Goal: Obtain resource: Download file/media

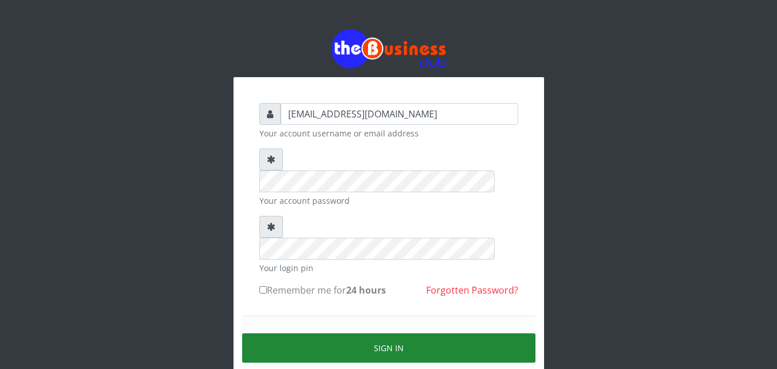
click at [304, 333] on button "Sign in" at bounding box center [388, 347] width 293 height 29
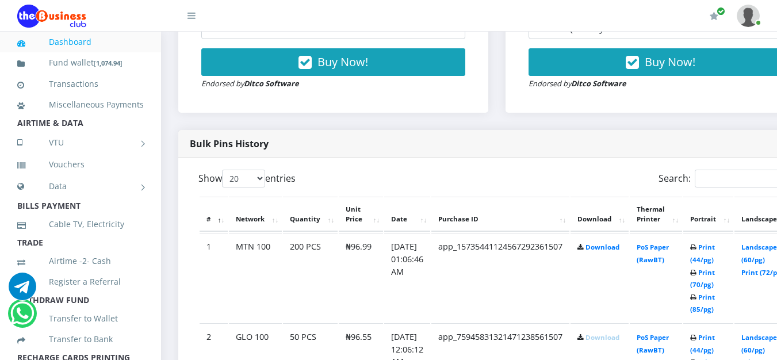
scroll to position [517, 0]
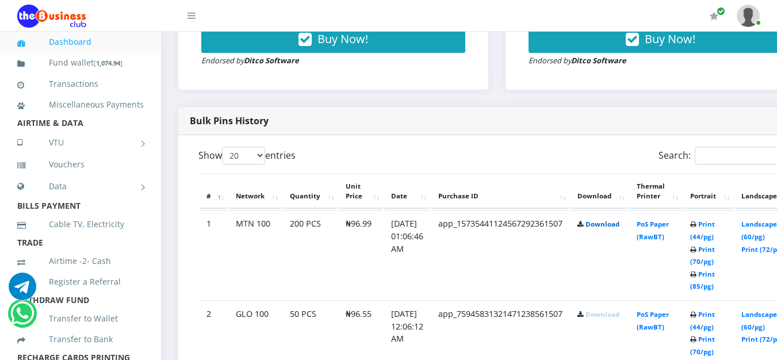
click at [620, 226] on link "Download" at bounding box center [603, 224] width 34 height 9
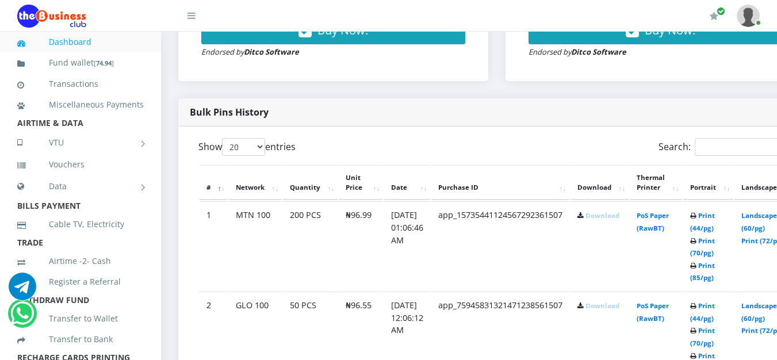
scroll to position [517, 0]
